Goal: Use online tool/utility

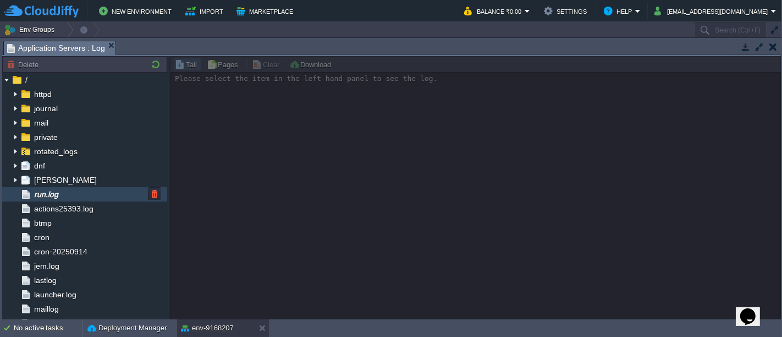
click at [72, 197] on div "run.log" at bounding box center [84, 194] width 165 height 14
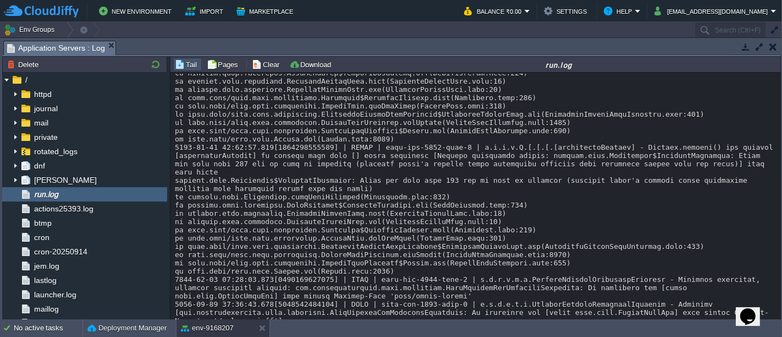
scroll to position [9493, 0]
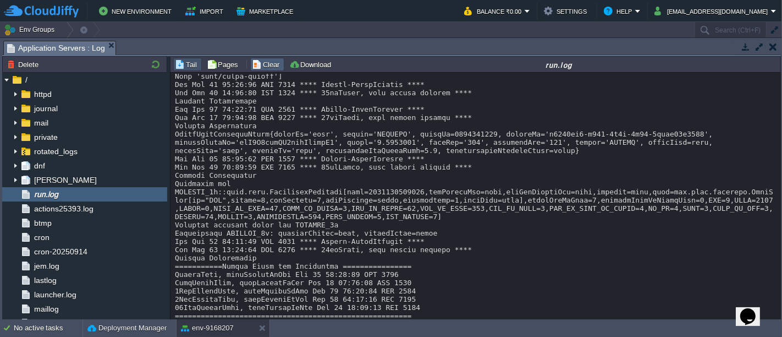
click at [265, 65] on button "Clear" at bounding box center [267, 64] width 31 height 10
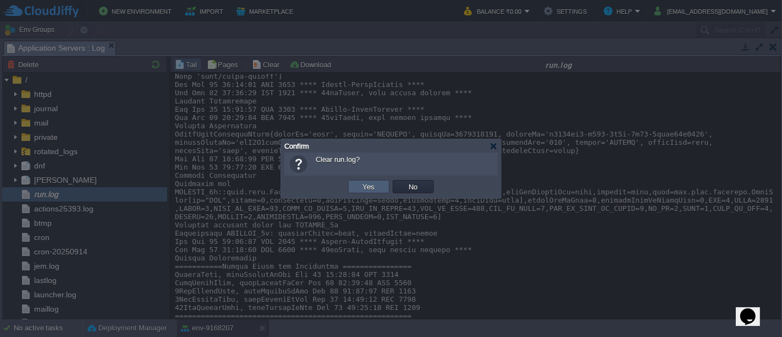
click at [365, 180] on td "Yes" at bounding box center [368, 186] width 41 height 13
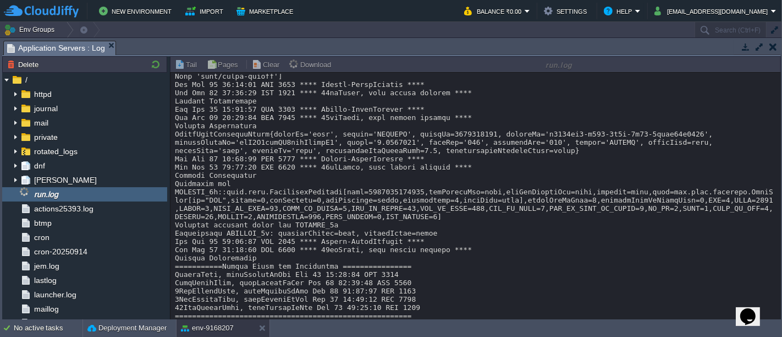
scroll to position [0, 0]
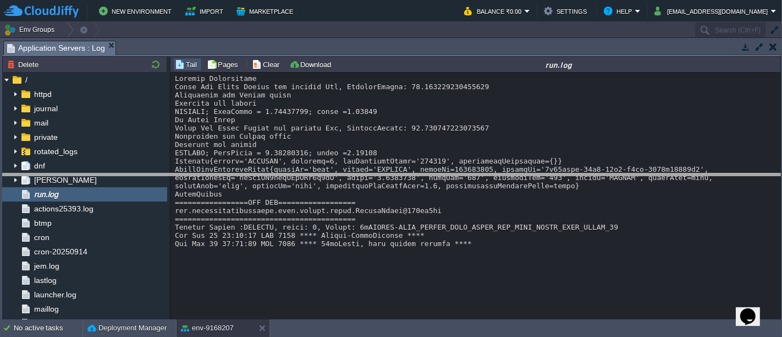
drag, startPoint x: 478, startPoint y: 43, endPoint x: 453, endPoint y: 177, distance: 135.4
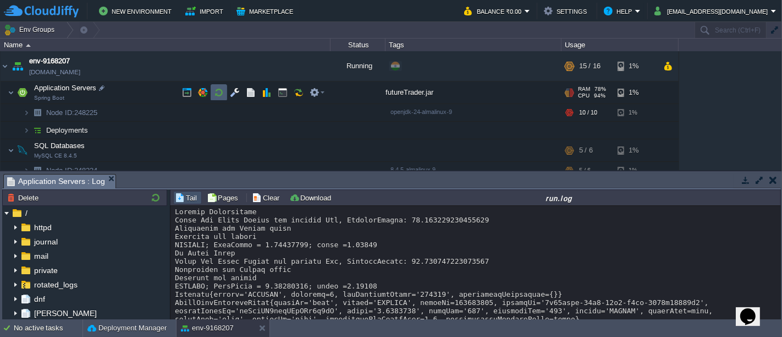
click at [218, 97] on button "button" at bounding box center [219, 92] width 10 height 10
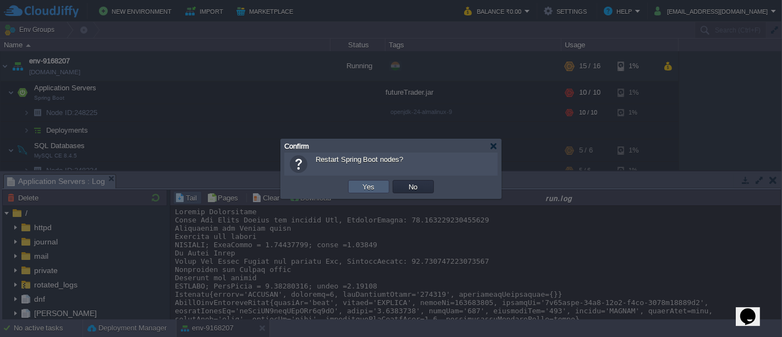
click at [365, 188] on button "Yes" at bounding box center [369, 187] width 19 height 10
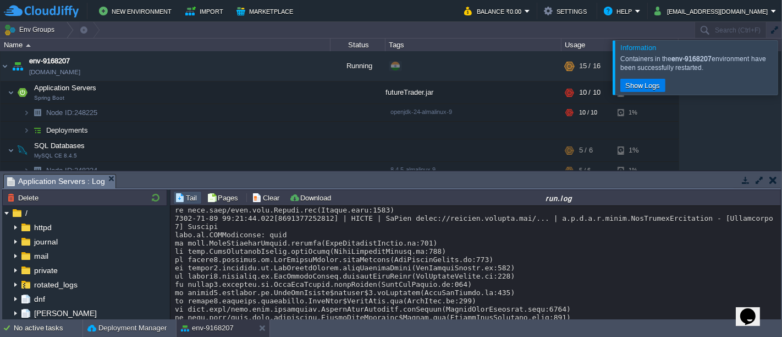
scroll to position [2380, 0]
click at [253, 198] on button "Clear" at bounding box center [267, 198] width 31 height 10
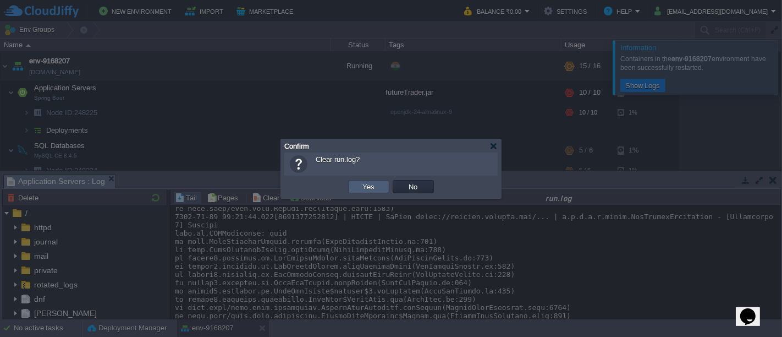
click at [366, 180] on td "Yes" at bounding box center [368, 186] width 41 height 13
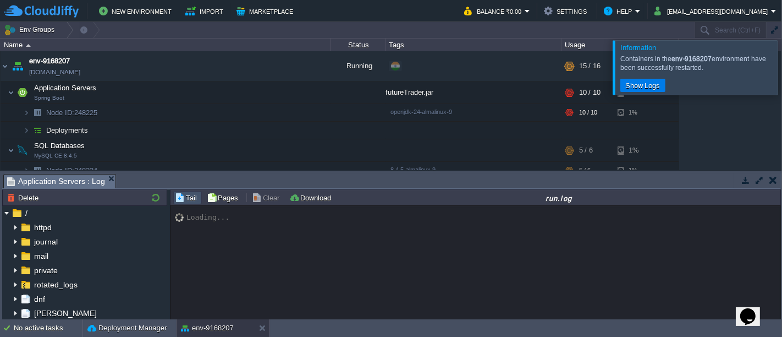
scroll to position [0, 0]
click at [782, 79] on div at bounding box center [796, 67] width 0 height 54
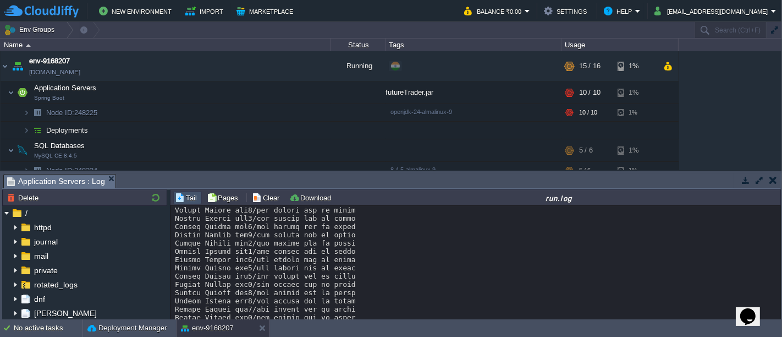
scroll to position [16204, 0]
drag, startPoint x: 776, startPoint y: 213, endPoint x: 17, endPoint y: 27, distance: 781.1
click at [261, 203] on td "Clear" at bounding box center [267, 197] width 34 height 13
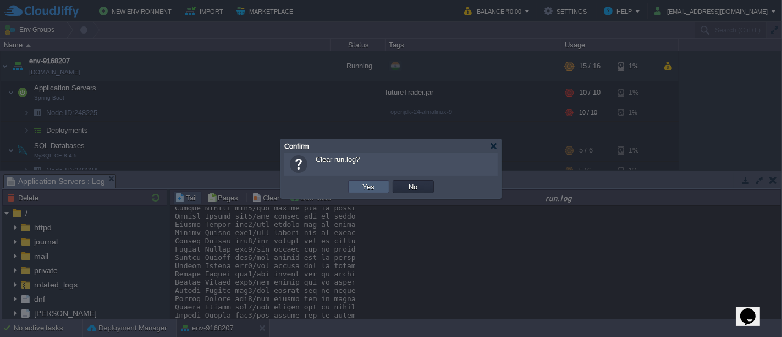
click at [374, 189] on button "Yes" at bounding box center [369, 187] width 19 height 10
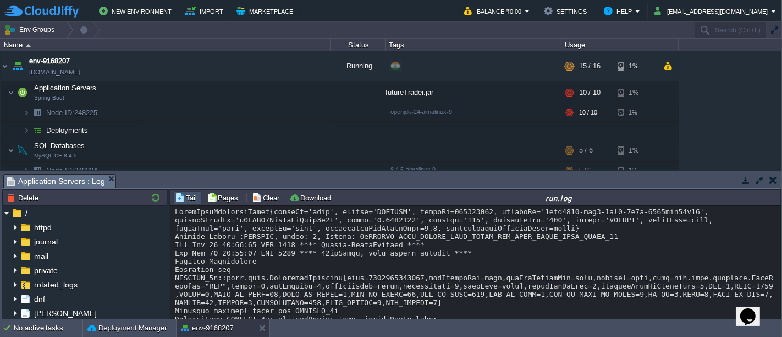
scroll to position [25, 0]
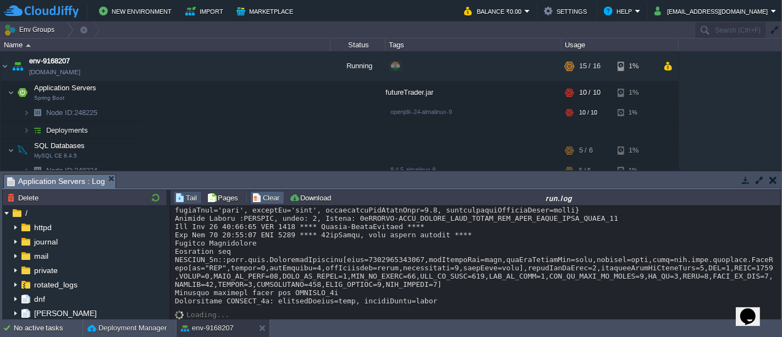
click at [264, 198] on button "Clear" at bounding box center [267, 198] width 31 height 10
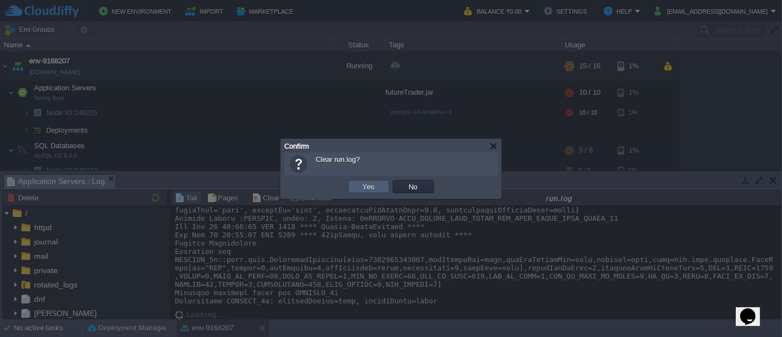
click at [376, 191] on button "Yes" at bounding box center [369, 187] width 19 height 10
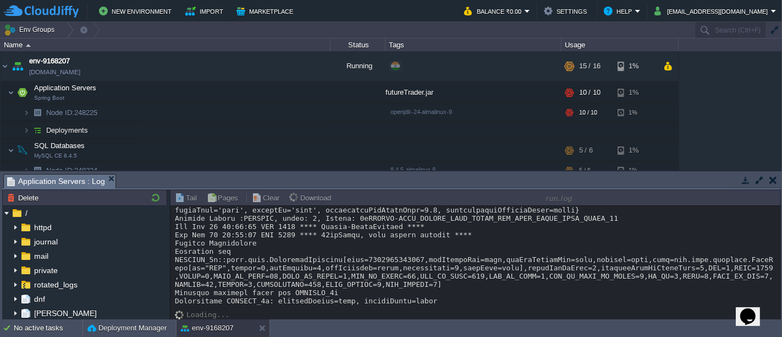
click at [770, 179] on button "button" at bounding box center [774, 180] width 8 height 10
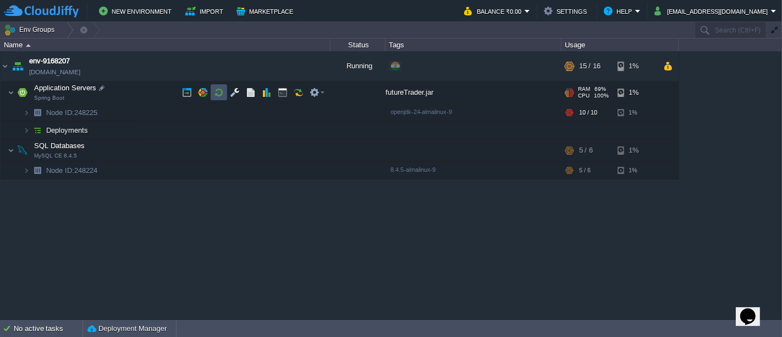
click at [220, 91] on button "button" at bounding box center [219, 92] width 10 height 10
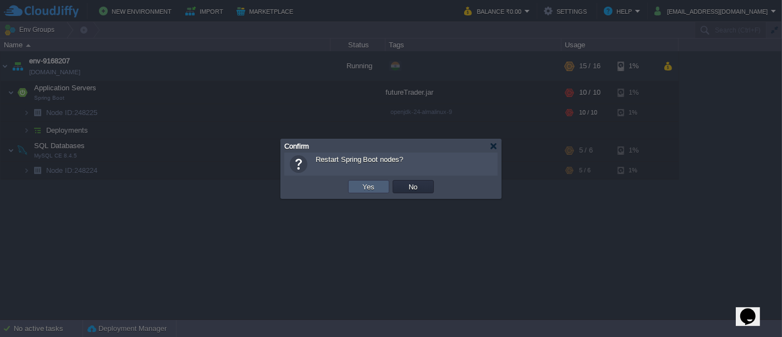
click at [369, 191] on button "Yes" at bounding box center [369, 187] width 19 height 10
